Goal: Information Seeking & Learning: Learn about a topic

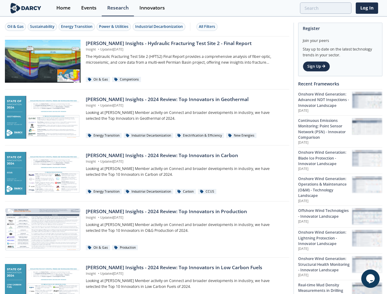
click at [16, 27] on div "Oil & Gas" at bounding box center [15, 27] width 16 height 6
click at [43, 27] on div "Sustainability" at bounding box center [42, 27] width 25 height 6
click at [77, 27] on div "Energy Transition" at bounding box center [77, 27] width 32 height 6
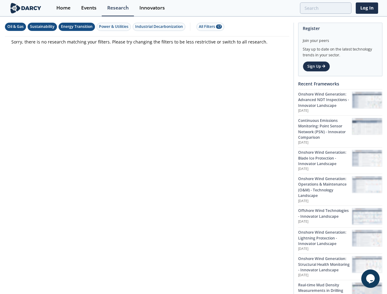
click at [115, 27] on div "Power & Utilities" at bounding box center [113, 27] width 29 height 6
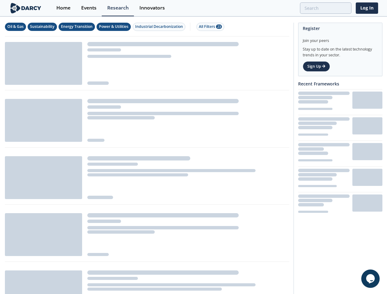
click at [160, 27] on div "Industrial Decarbonization" at bounding box center [159, 27] width 48 height 6
